Goal: Task Accomplishment & Management: Use online tool/utility

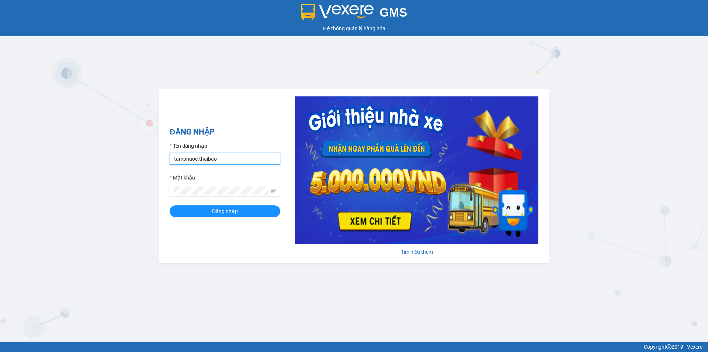
click at [219, 161] on input "tamphuoc.thaibao" at bounding box center [225, 159] width 111 height 12
type input "hongmien.thaibao"
click at [210, 212] on button "Đăng nhập" at bounding box center [225, 211] width 111 height 12
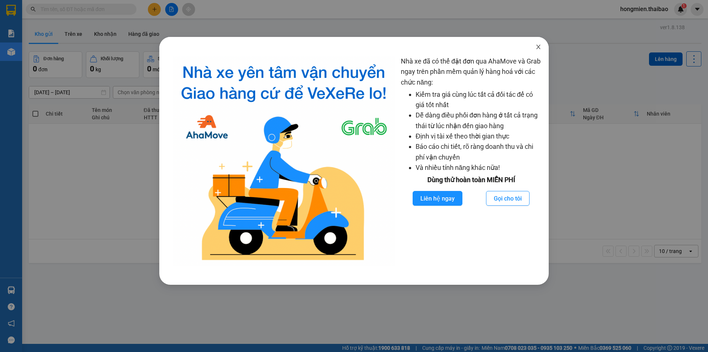
click at [540, 46] on icon "close" at bounding box center [538, 47] width 4 height 4
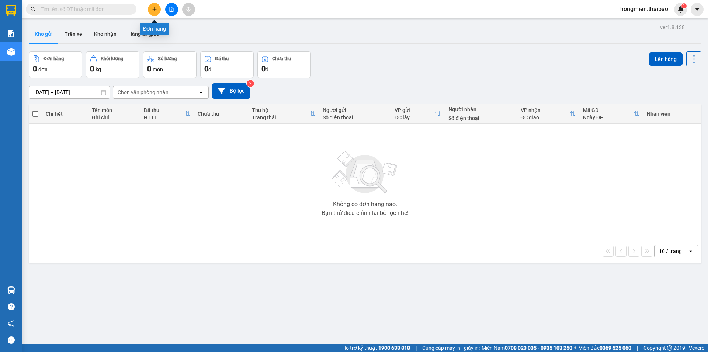
click at [153, 8] on icon "plus" at bounding box center [154, 9] width 5 height 5
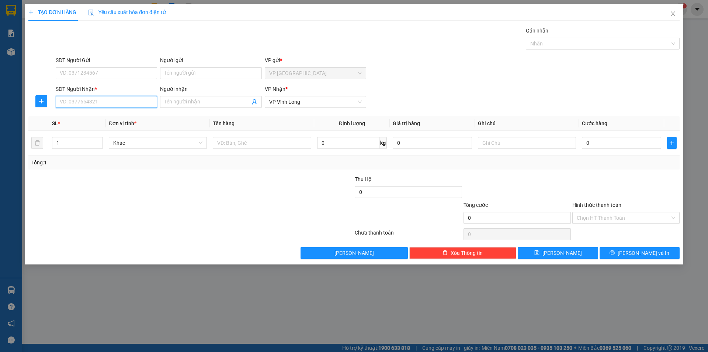
click at [87, 102] on input "SĐT Người Nhận *" at bounding box center [106, 102] width 101 height 12
type input "0797905222"
click at [170, 103] on input "Người nhận" at bounding box center [207, 102] width 85 height 8
type input "D"
type input "[PERSON_NAME]"
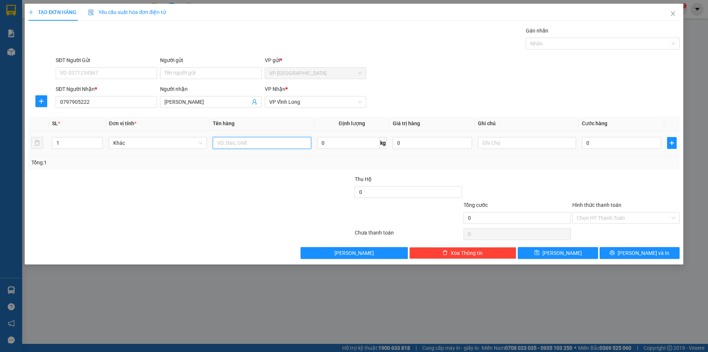
click at [238, 144] on input "text" at bounding box center [262, 143] width 98 height 12
type input "TÚI"
click at [605, 138] on input "0" at bounding box center [621, 143] width 79 height 12
type input "2"
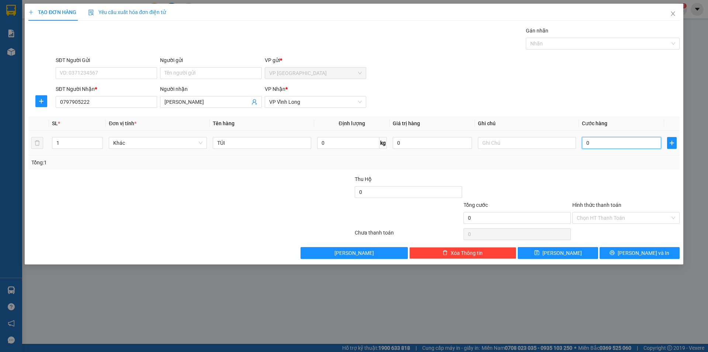
type input "2"
type input "20"
type input "200"
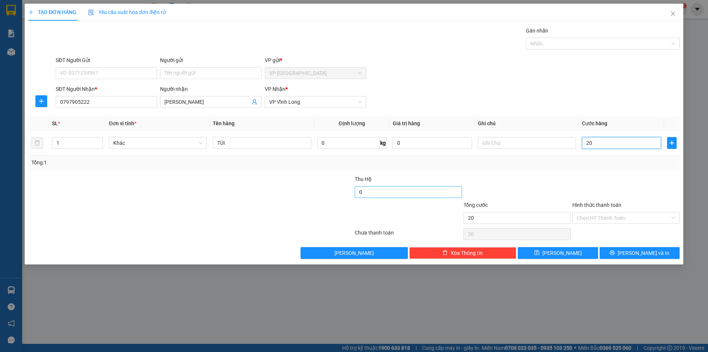
type input "200"
type input "200.000"
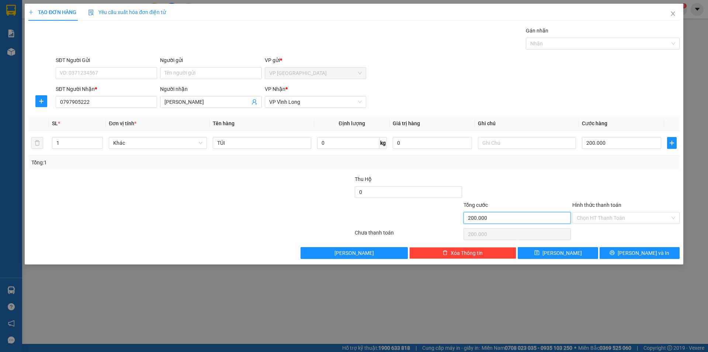
click at [482, 217] on input "200.000" at bounding box center [517, 218] width 107 height 12
click at [615, 145] on input "200.000" at bounding box center [621, 143] width 79 height 12
type input "0"
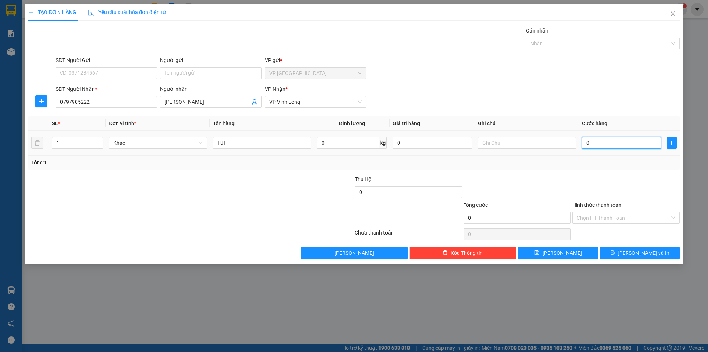
type input "02"
type input "2"
type input "020"
type input "20"
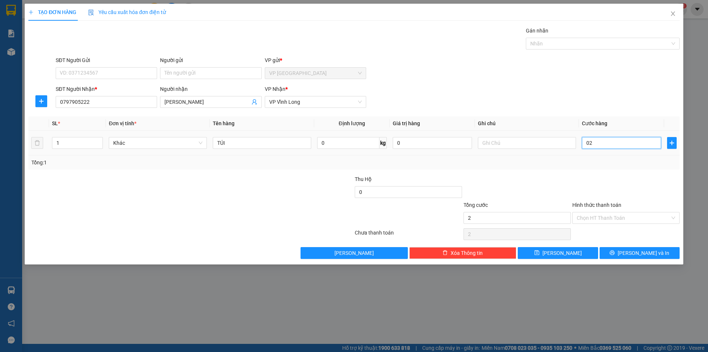
type input "20"
type input "02"
type input "2"
type input "0"
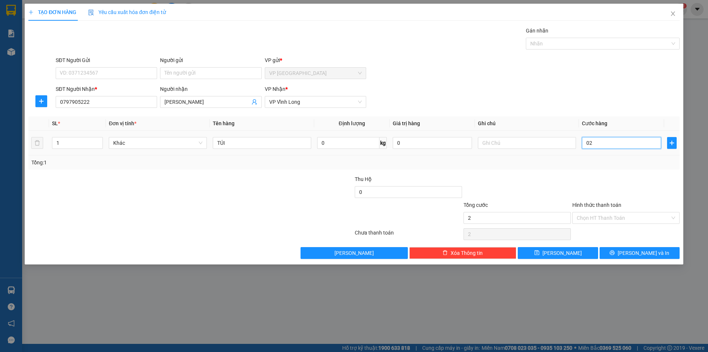
type input "0"
click at [585, 142] on input "0" at bounding box center [621, 143] width 79 height 12
type input "20"
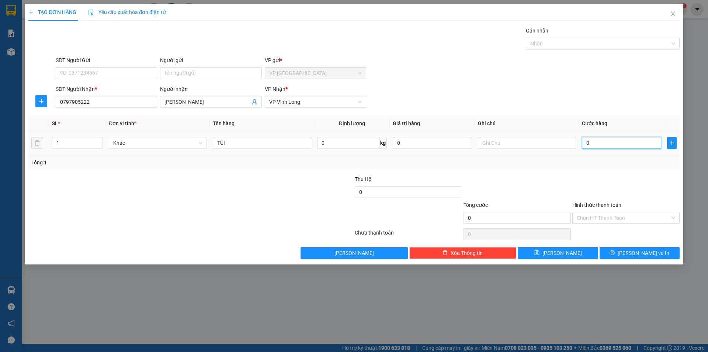
type input "20"
type input "200"
type input "20"
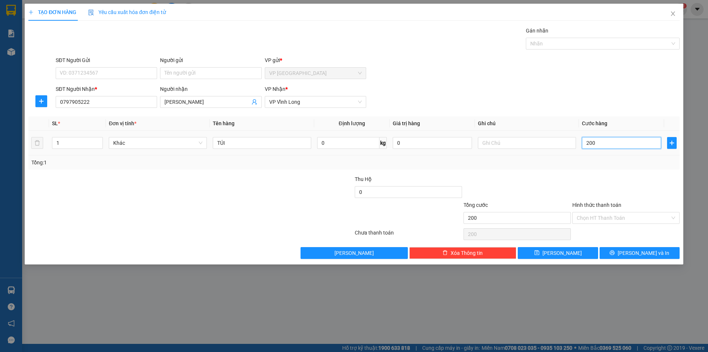
type input "20"
click at [598, 143] on input "20" at bounding box center [621, 143] width 79 height 12
type input "20.000"
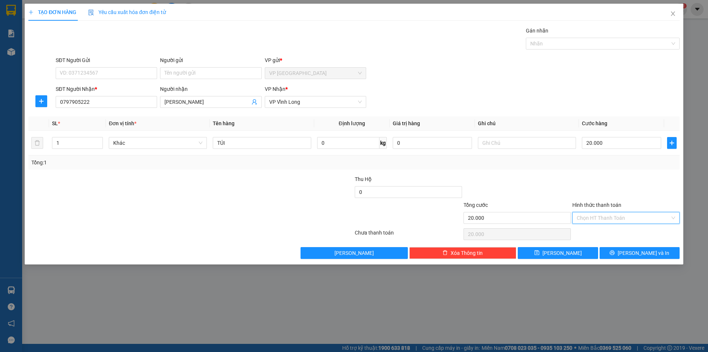
click at [615, 216] on input "Hình thức thanh toán" at bounding box center [623, 217] width 93 height 11
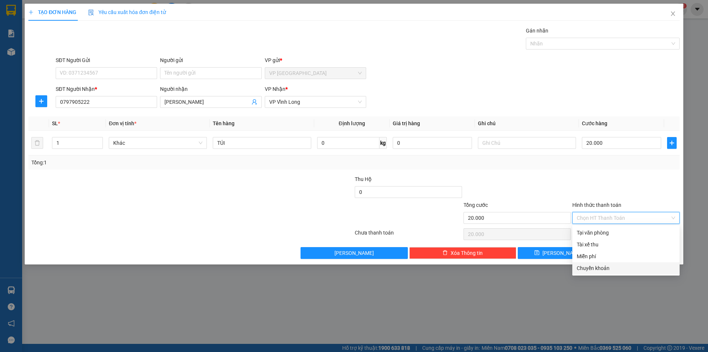
click at [601, 267] on div "Chuyển khoản" at bounding box center [626, 268] width 98 height 8
type input "0"
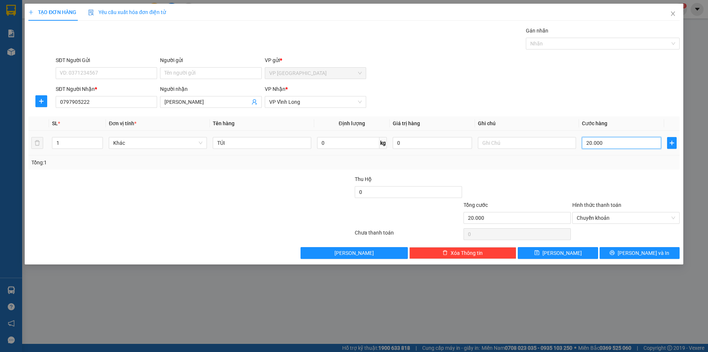
click at [605, 141] on input "20.000" at bounding box center [621, 143] width 79 height 12
type input "0"
click at [584, 140] on input "0" at bounding box center [621, 143] width 79 height 12
type input "50"
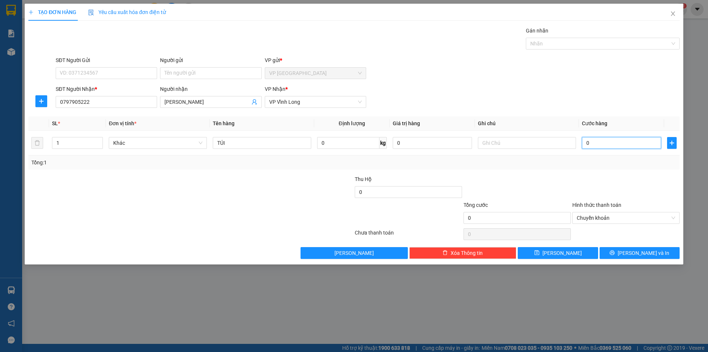
type input "50"
click at [607, 145] on input "50" at bounding box center [621, 143] width 79 height 12
click at [609, 216] on span "Chuyển khoản" at bounding box center [626, 217] width 98 height 11
type input "50.000"
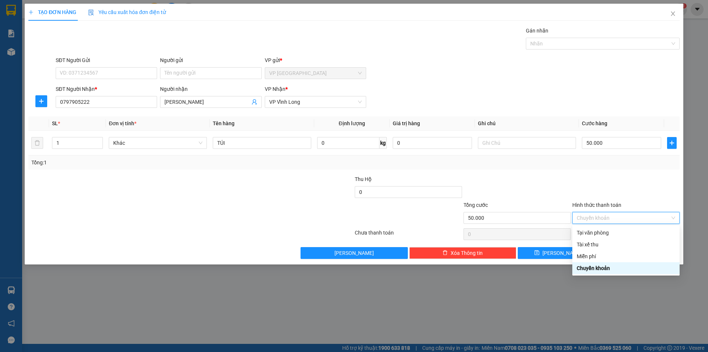
click at [609, 268] on div "Chuyển khoản" at bounding box center [626, 268] width 98 height 8
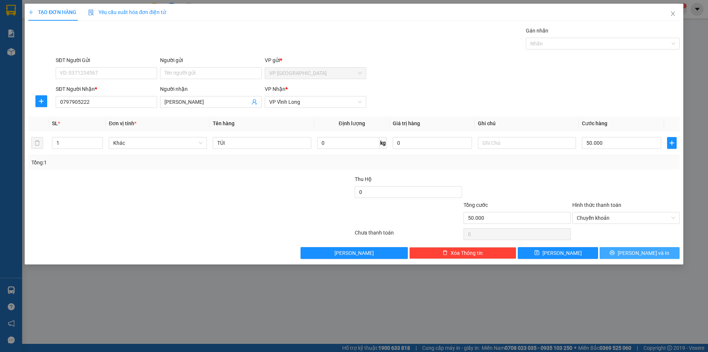
click at [623, 253] on button "[PERSON_NAME] và In" at bounding box center [640, 253] width 80 height 12
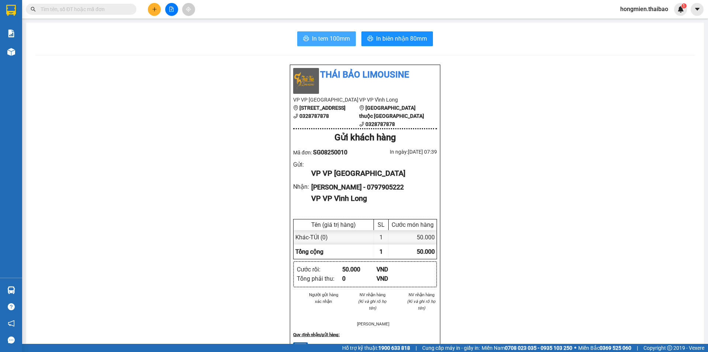
click at [337, 39] on span "In tem 100mm" at bounding box center [331, 38] width 38 height 9
click at [335, 37] on span "In tem 100mm" at bounding box center [331, 38] width 38 height 9
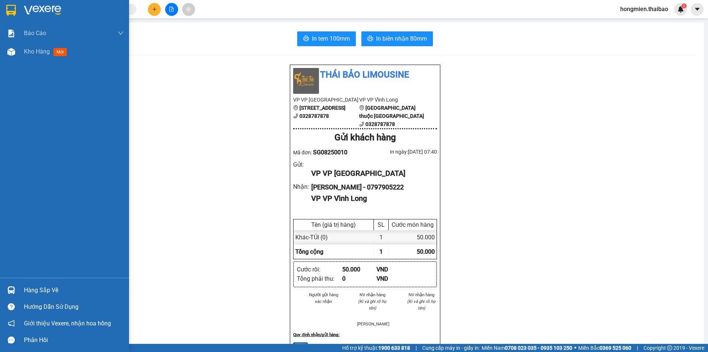
click at [8, 12] on img at bounding box center [11, 10] width 10 height 11
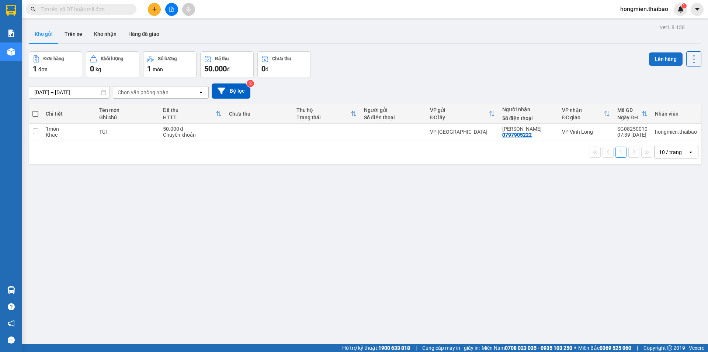
click at [661, 61] on button "Lên hàng" at bounding box center [666, 58] width 34 height 13
click at [34, 132] on input "checkbox" at bounding box center [36, 131] width 6 height 6
checkbox input "true"
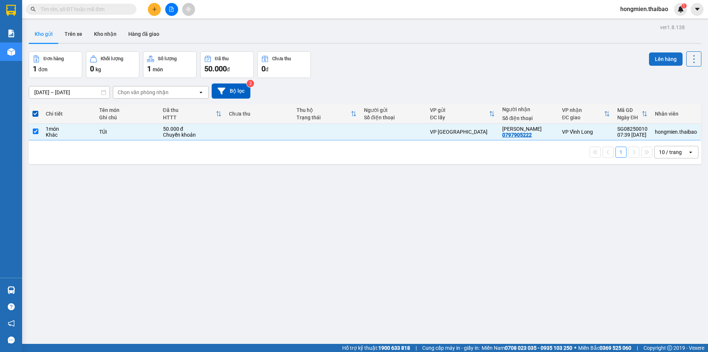
click at [661, 61] on button "Lên hàng" at bounding box center [666, 58] width 34 height 13
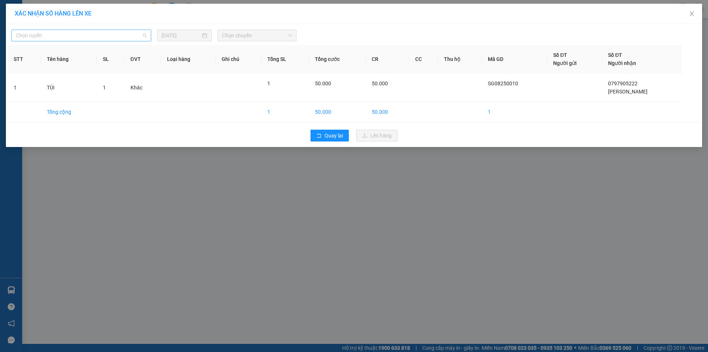
click at [120, 35] on span "Chọn tuyến" at bounding box center [81, 35] width 131 height 11
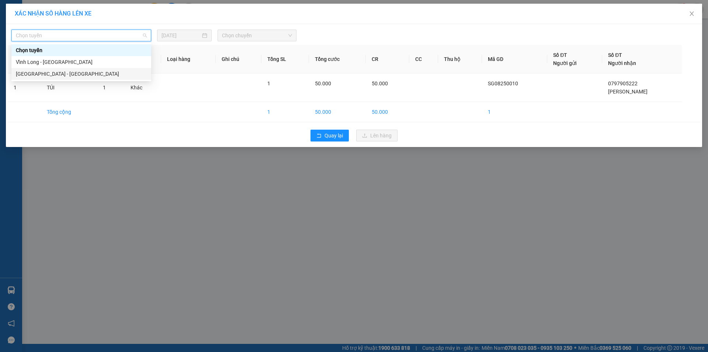
click at [96, 74] on div "[GEOGRAPHIC_DATA] - [GEOGRAPHIC_DATA]" at bounding box center [81, 74] width 131 height 8
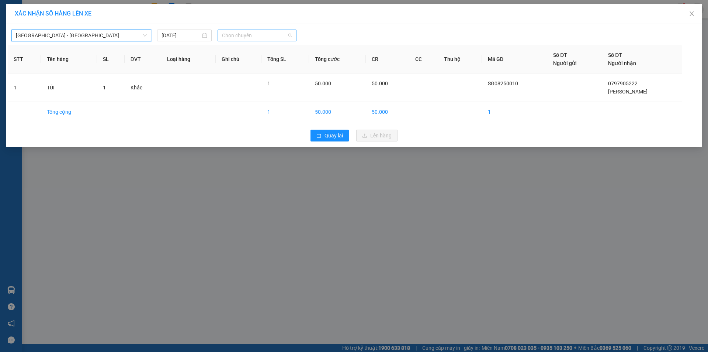
click at [283, 38] on span "Chọn chuyến" at bounding box center [257, 35] width 70 height 11
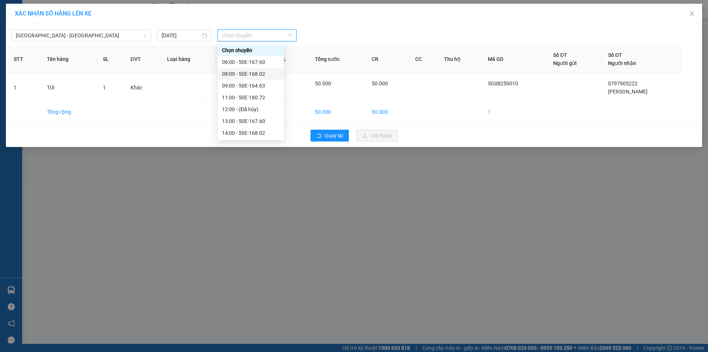
click at [239, 72] on div "08:00 - 50E-168.02" at bounding box center [251, 74] width 58 height 8
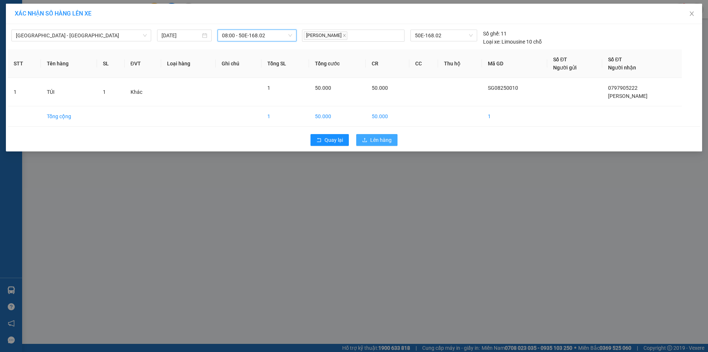
click at [379, 139] on span "Lên hàng" at bounding box center [380, 140] width 21 height 8
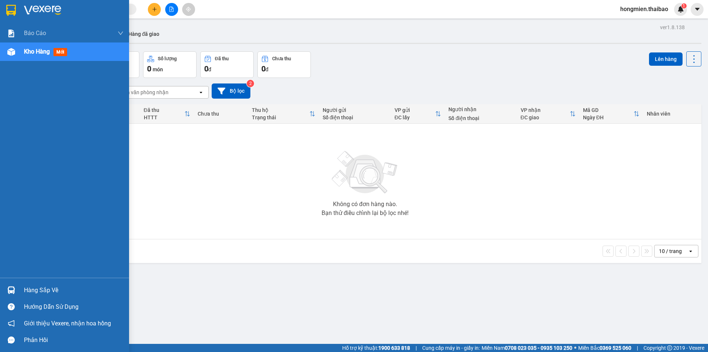
click at [46, 52] on span "Kho hàng" at bounding box center [37, 51] width 26 height 7
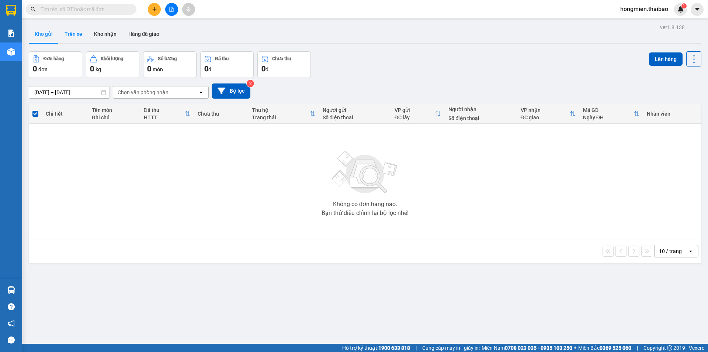
click at [71, 32] on button "Trên xe" at bounding box center [74, 34] width 30 height 18
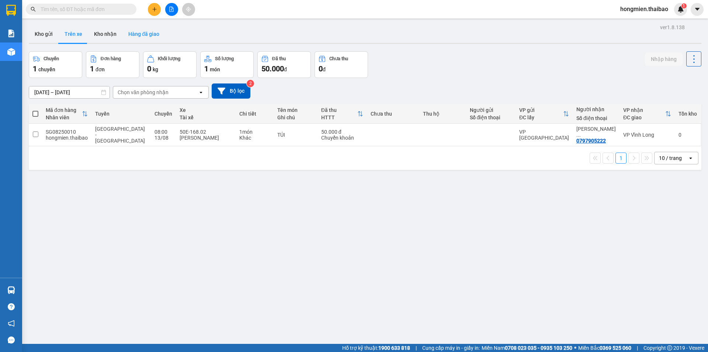
click at [150, 36] on button "Hàng đã giao" at bounding box center [143, 34] width 43 height 18
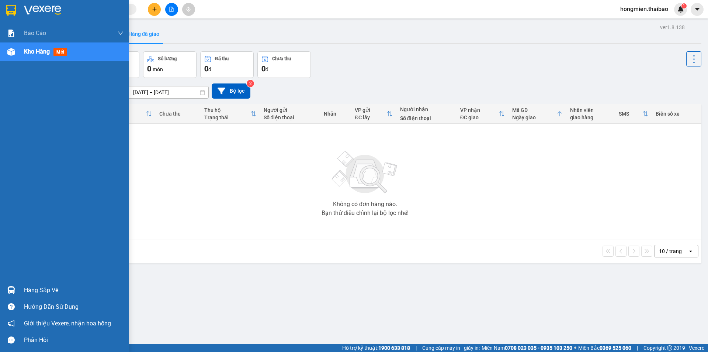
click at [9, 11] on img at bounding box center [11, 10] width 10 height 11
